Goal: Download file/media

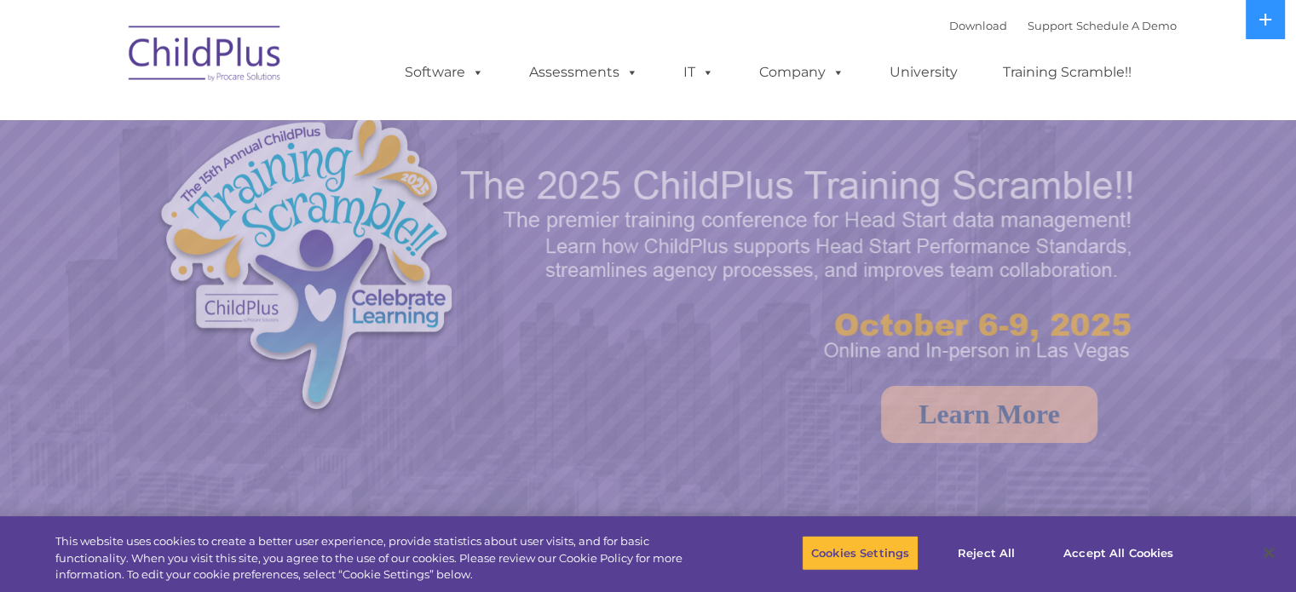
select select "MEDIUM"
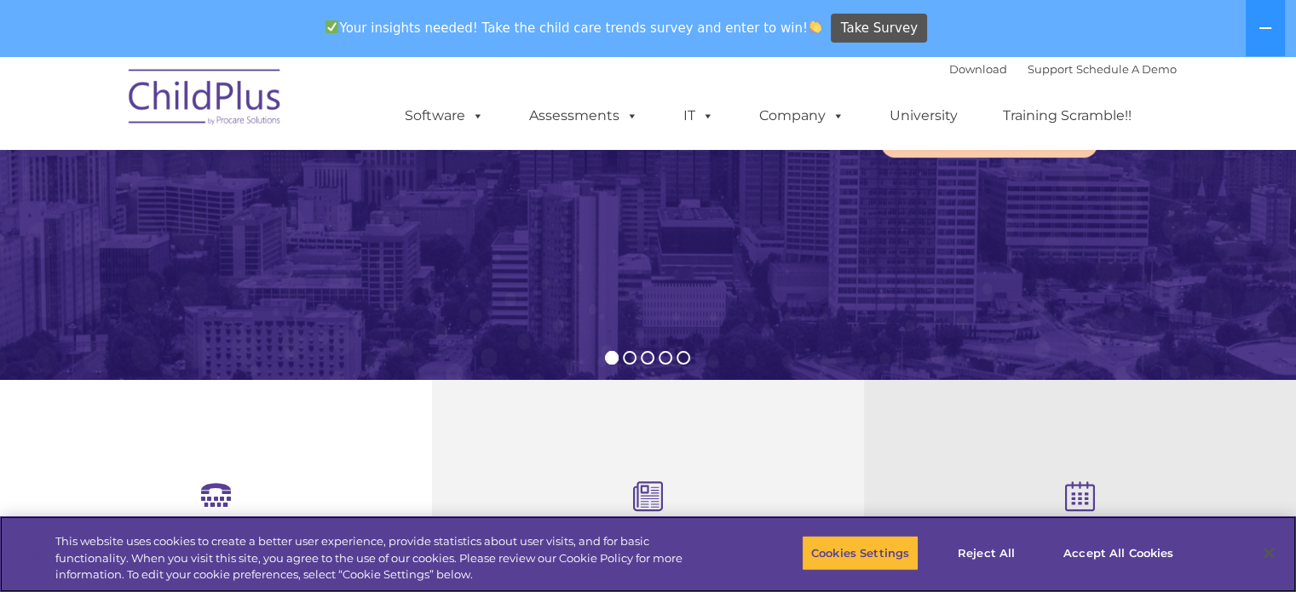
scroll to position [343, 0]
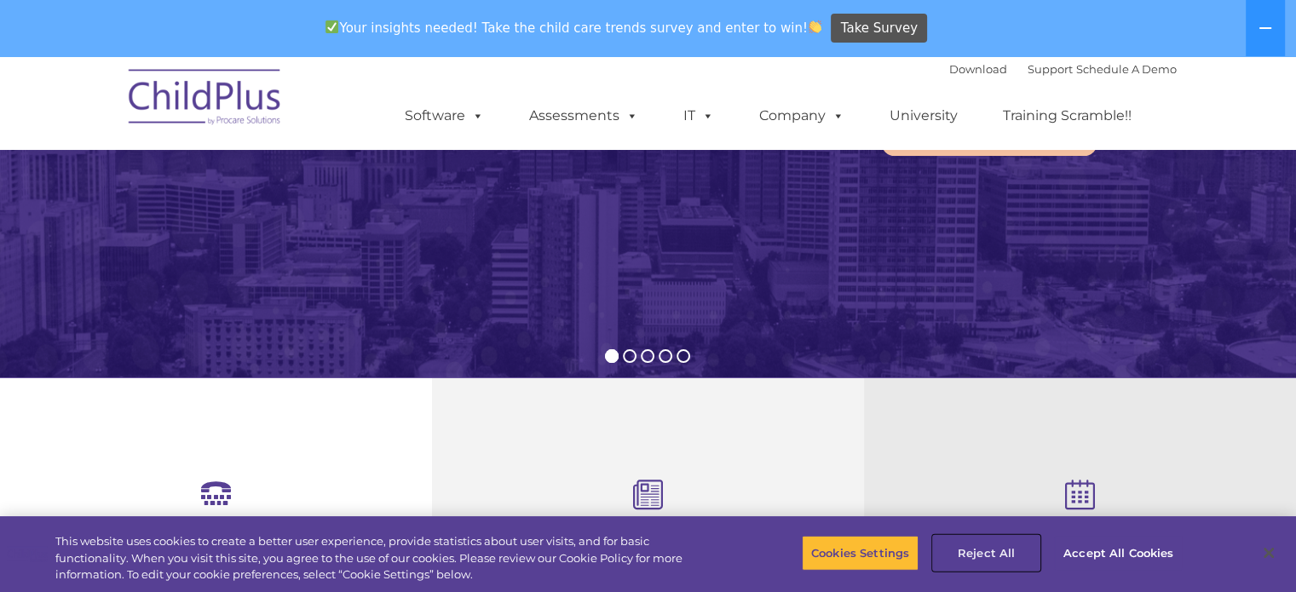
click at [980, 551] on button "Reject All" at bounding box center [986, 553] width 106 height 36
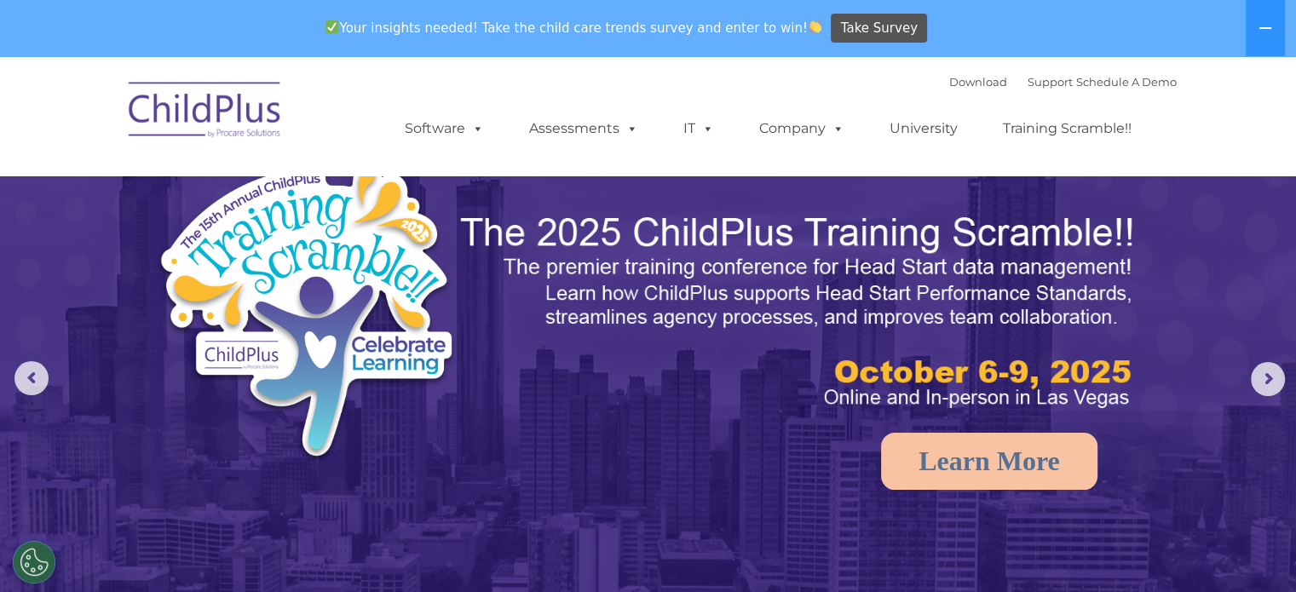
scroll to position [0, 0]
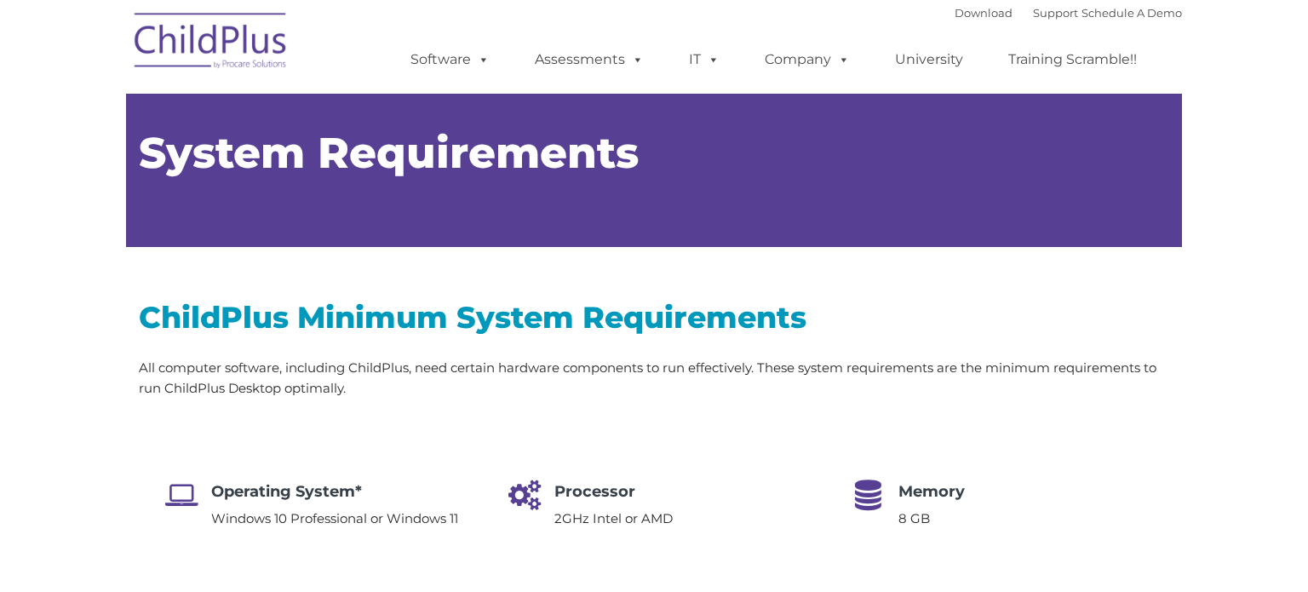
type input ""
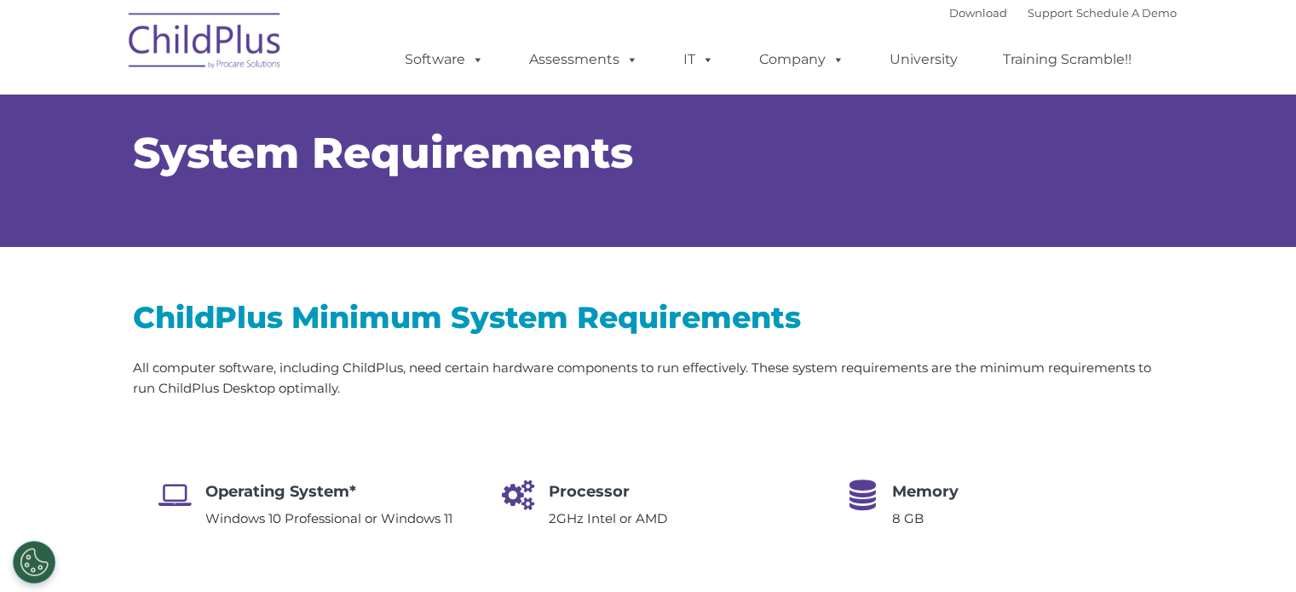
select select "MEDIUM"
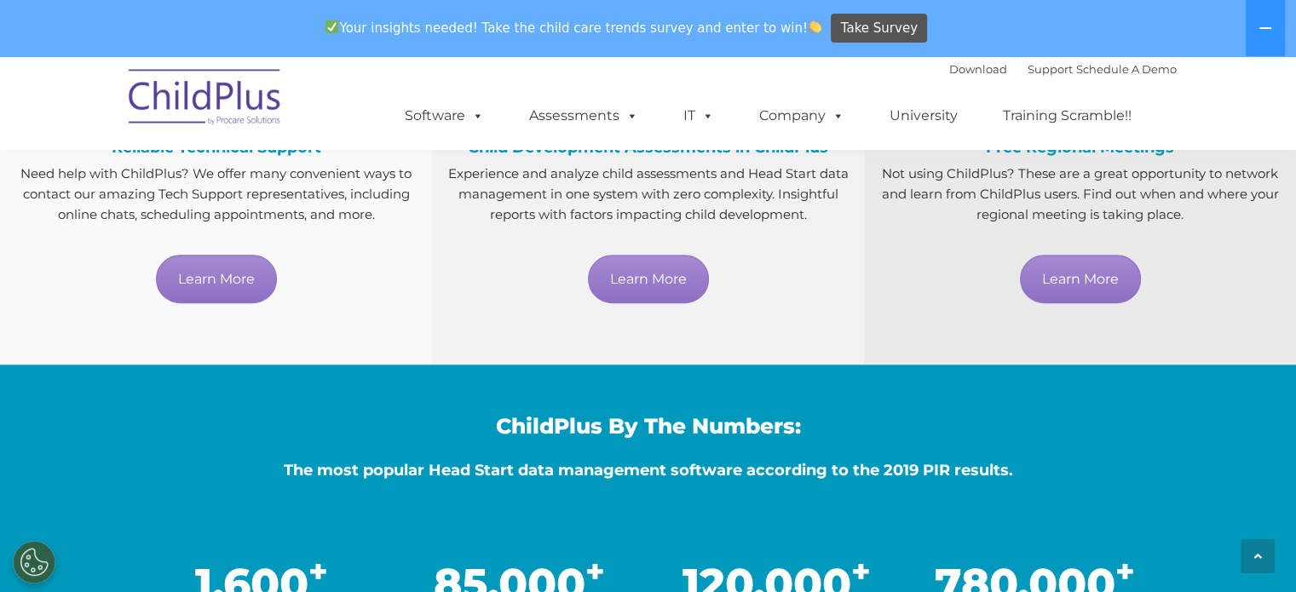
scroll to position [1086, 0]
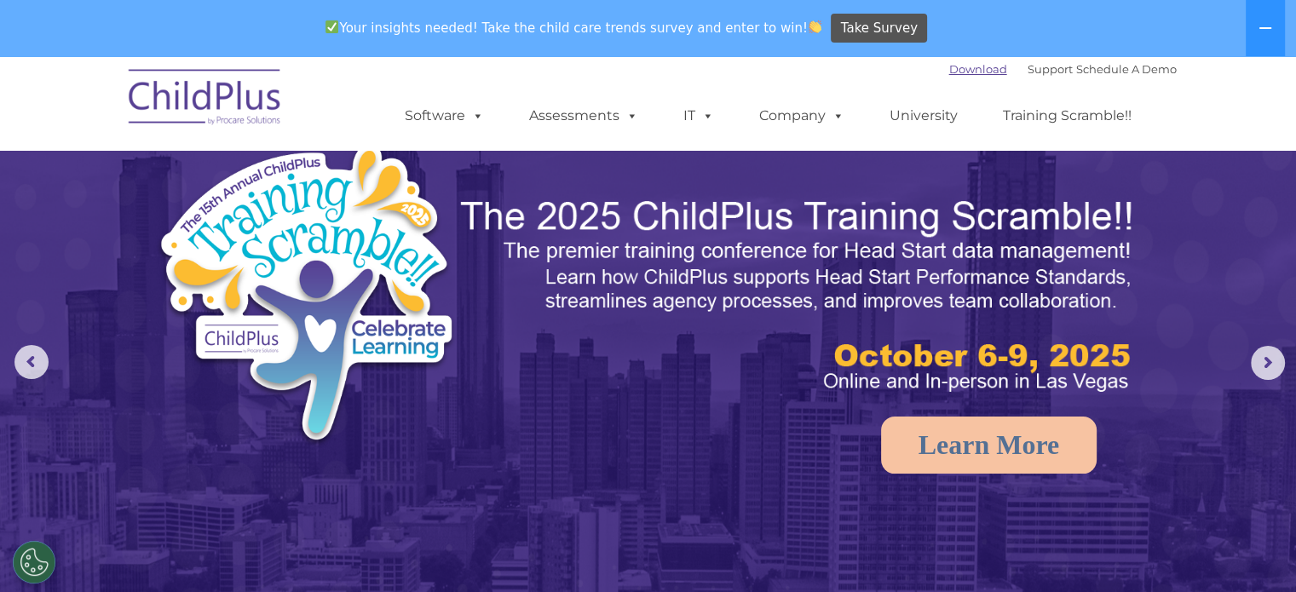
click at [949, 70] on link "Download" at bounding box center [978, 69] width 58 height 14
